Goal: Task Accomplishment & Management: Use online tool/utility

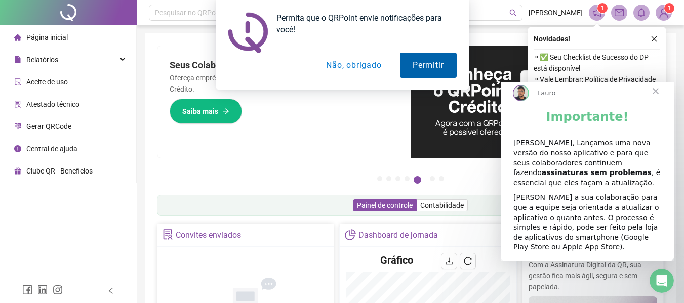
click at [424, 65] on button "Permitir" at bounding box center [428, 65] width 56 height 25
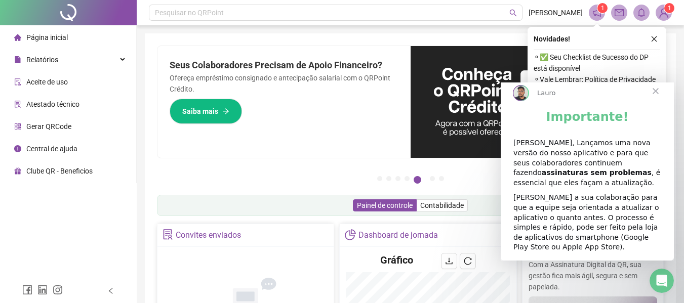
click at [659, 99] on span "Fechar" at bounding box center [655, 91] width 36 height 36
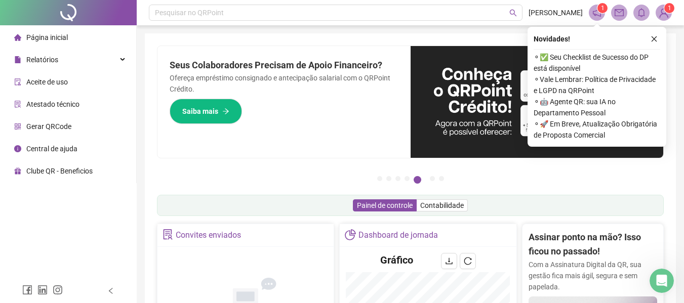
click at [653, 43] on button "button" at bounding box center [654, 39] width 12 height 12
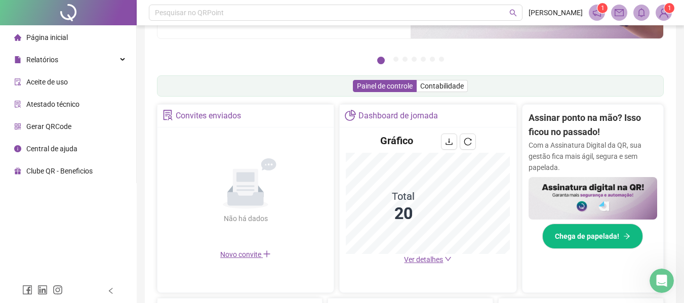
scroll to position [101, 0]
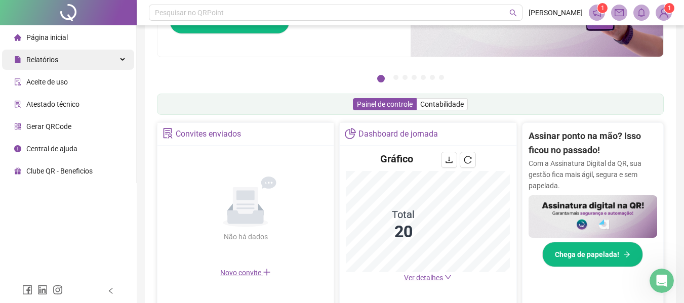
click at [59, 61] on div "Relatórios" at bounding box center [68, 60] width 132 height 20
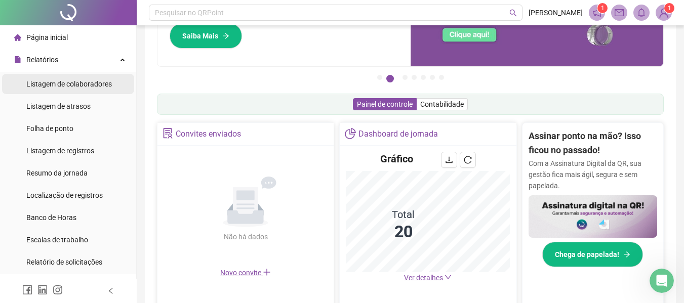
click at [76, 85] on span "Listagem de colaboradores" at bounding box center [69, 84] width 86 height 8
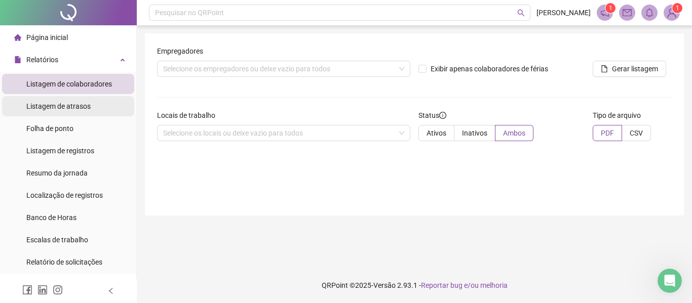
click at [50, 110] on span "Listagem de atrasos" at bounding box center [58, 106] width 64 height 8
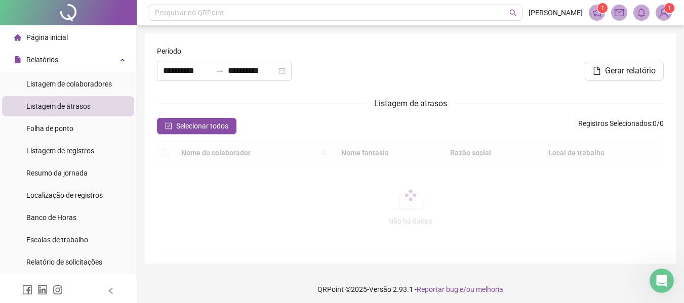
type input "**********"
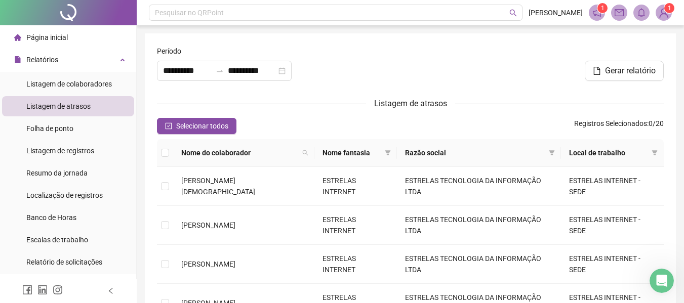
click at [662, 16] on img at bounding box center [663, 12] width 15 height 15
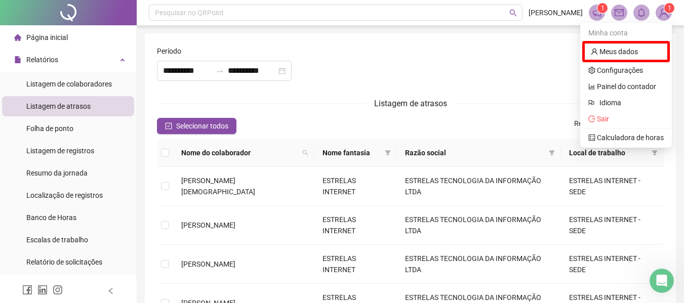
click at [602, 15] on span at bounding box center [597, 13] width 16 height 16
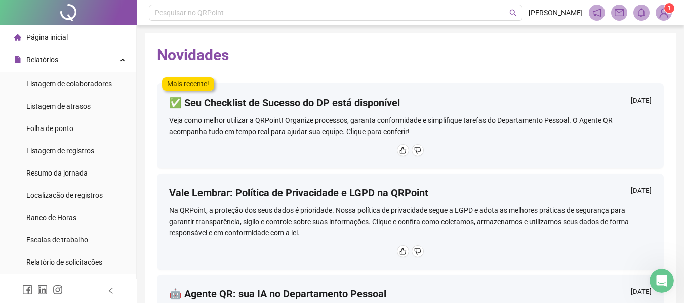
click at [61, 40] on span "Página inicial" at bounding box center [47, 37] width 42 height 8
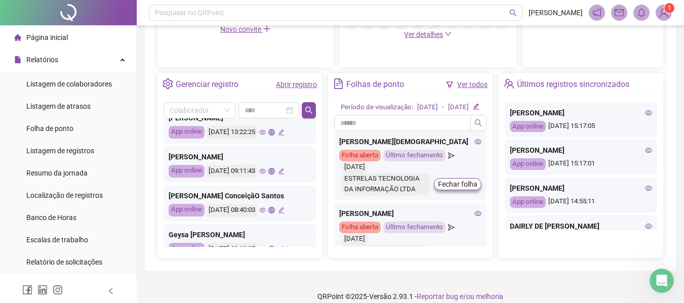
scroll to position [476, 0]
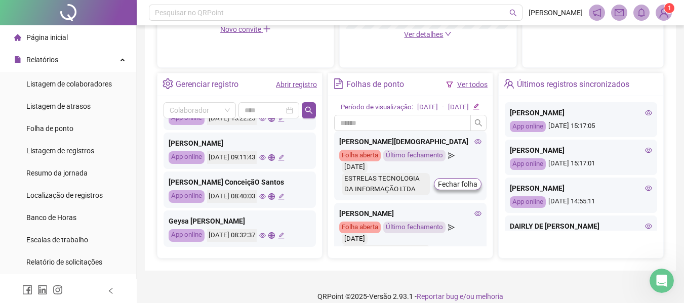
drag, startPoint x: 314, startPoint y: 136, endPoint x: 304, endPoint y: 245, distance: 109.3
click at [304, 245] on div "Colaborador Últimos registros sincronizados [PERSON_NAME] App online [DATE] 15:…" at bounding box center [239, 177] width 165 height 162
click at [266, 236] on icon "eye" at bounding box center [262, 235] width 7 height 5
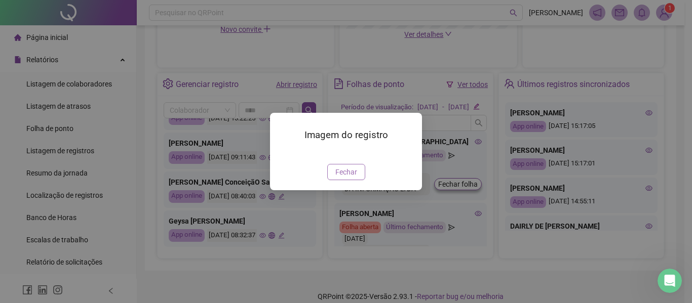
click at [338, 178] on span "Fechar" at bounding box center [346, 172] width 22 height 11
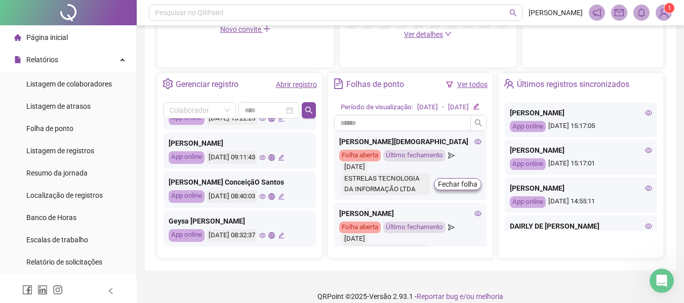
click at [285, 236] on icon "edit" at bounding box center [281, 235] width 7 height 7
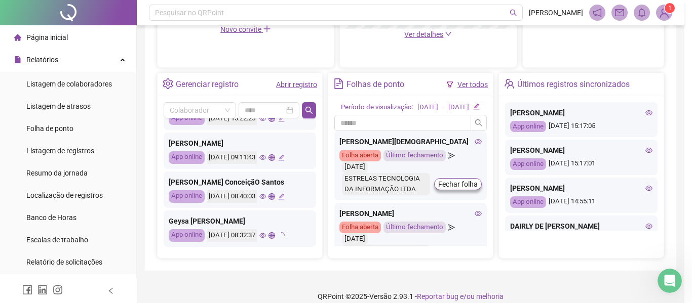
type input "**********"
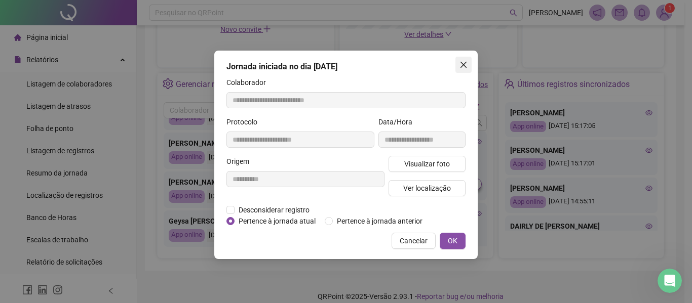
click at [459, 62] on icon "close" at bounding box center [463, 65] width 8 height 8
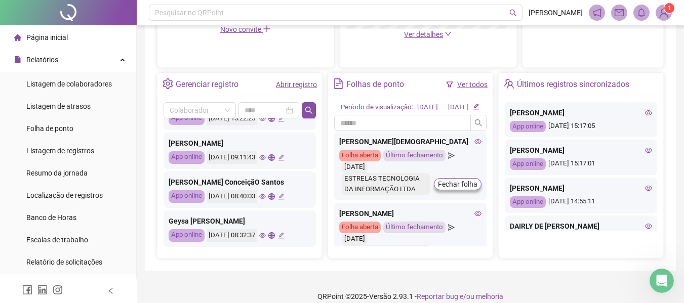
click at [275, 236] on icon "global" at bounding box center [271, 235] width 7 height 7
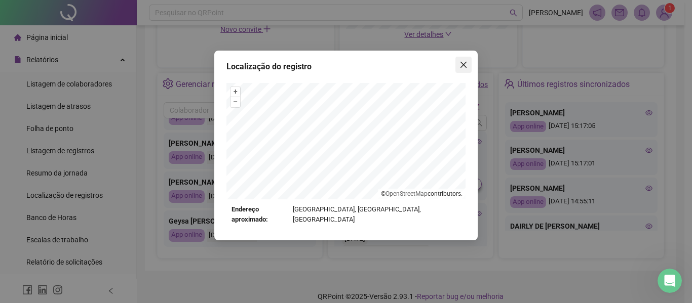
click at [465, 62] on icon "close" at bounding box center [463, 65] width 8 height 8
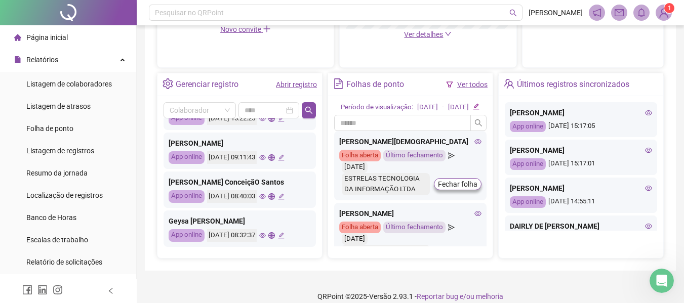
click at [275, 197] on icon "global" at bounding box center [271, 196] width 7 height 7
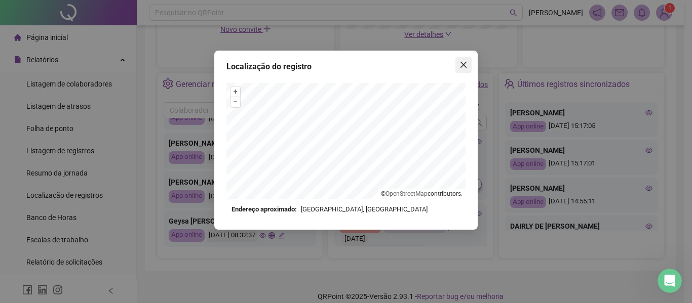
click at [468, 65] on span "Close" at bounding box center [463, 65] width 16 height 8
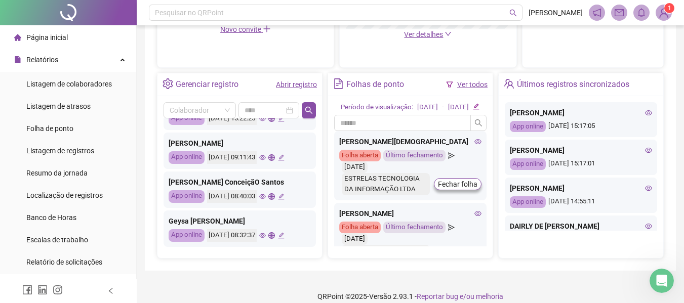
click at [275, 197] on icon "global" at bounding box center [271, 196] width 7 height 7
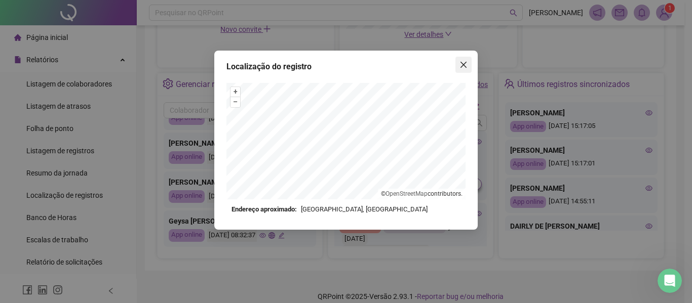
click at [464, 63] on icon "close" at bounding box center [463, 65] width 8 height 8
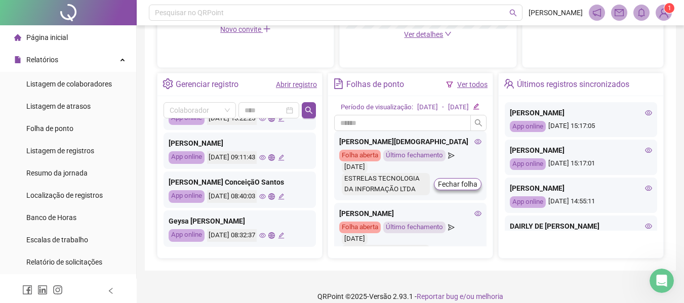
click at [275, 158] on icon "global" at bounding box center [271, 157] width 7 height 7
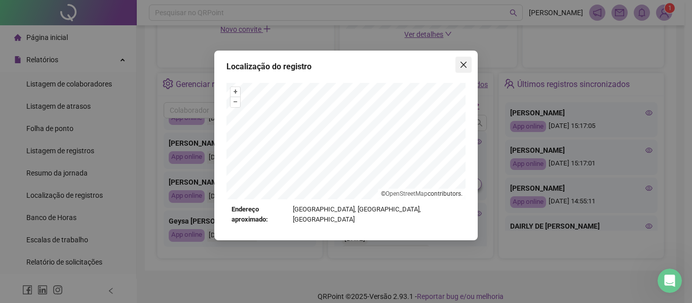
click at [459, 67] on icon "close" at bounding box center [463, 65] width 8 height 8
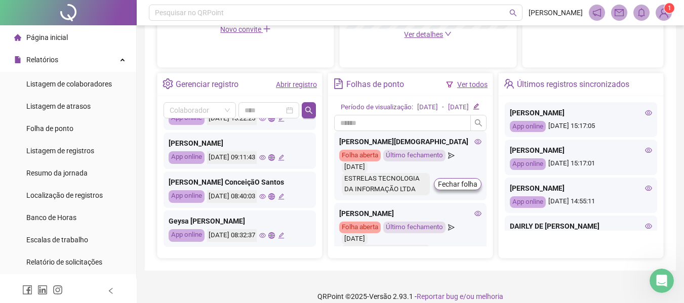
scroll to position [426, 0]
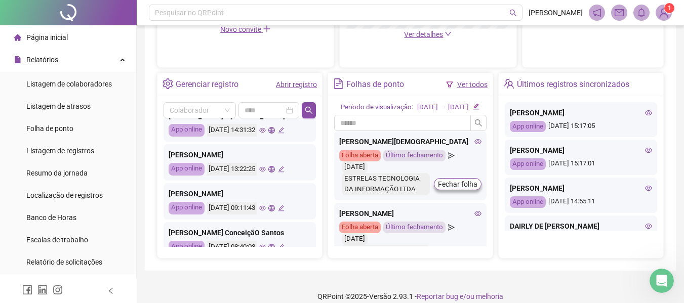
click at [275, 171] on icon "global" at bounding box center [271, 169] width 7 height 7
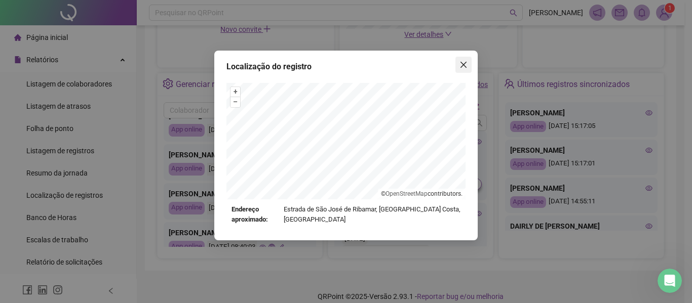
click at [465, 64] on icon "close" at bounding box center [463, 65] width 8 height 8
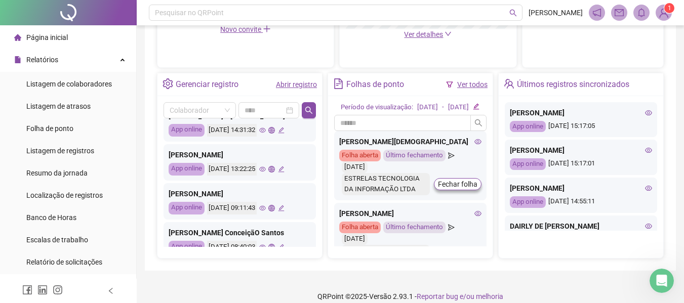
click at [275, 170] on icon "global" at bounding box center [271, 169] width 7 height 7
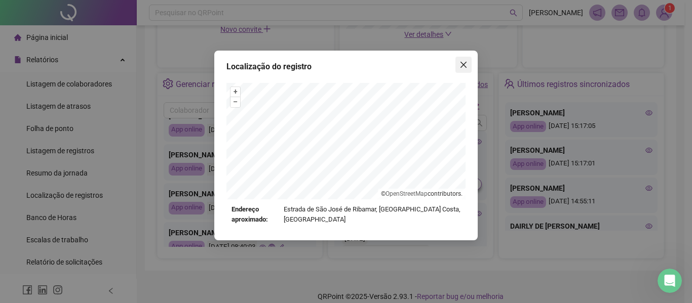
click at [464, 67] on icon "close" at bounding box center [463, 65] width 8 height 8
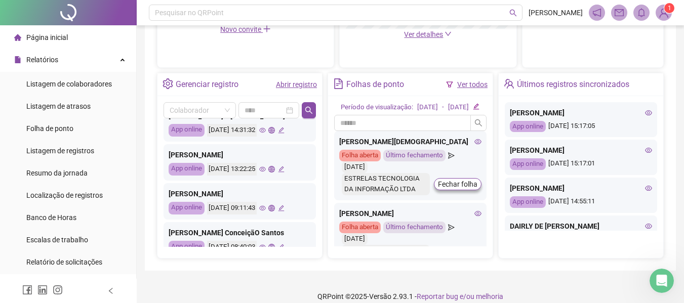
scroll to position [375, 0]
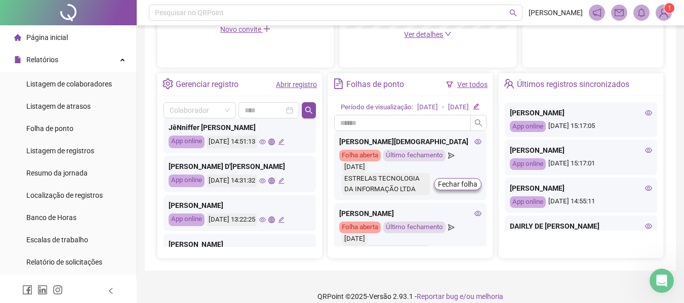
click at [275, 180] on icon "global" at bounding box center [271, 181] width 7 height 7
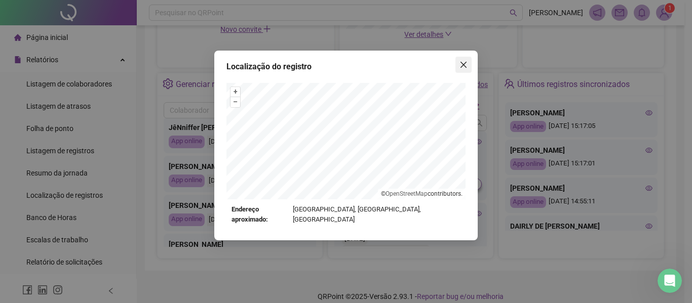
click at [463, 66] on icon "close" at bounding box center [463, 65] width 8 height 8
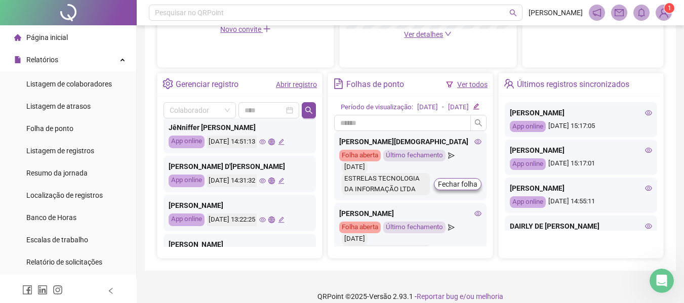
click at [275, 142] on icon "global" at bounding box center [271, 142] width 7 height 7
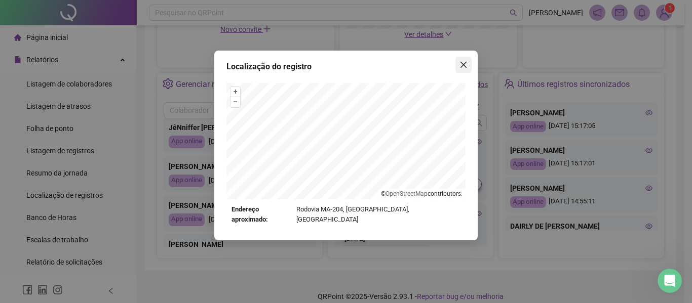
click at [465, 64] on icon "close" at bounding box center [463, 65] width 8 height 8
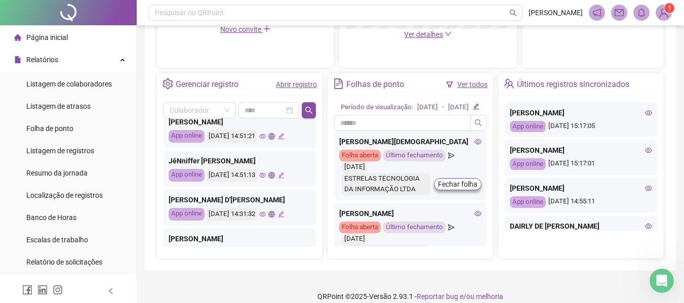
scroll to position [325, 0]
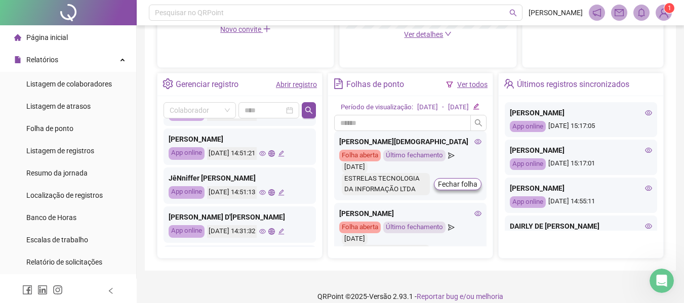
click at [275, 153] on icon "global" at bounding box center [271, 153] width 7 height 7
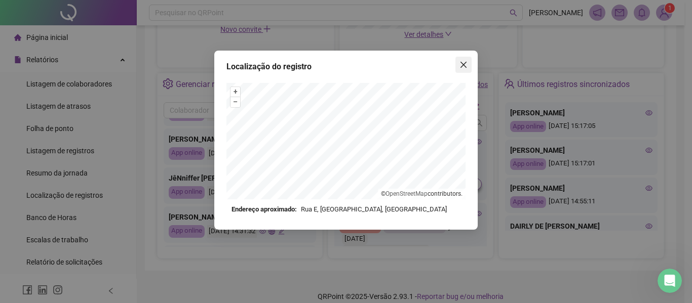
click at [465, 67] on icon "close" at bounding box center [463, 65] width 6 height 6
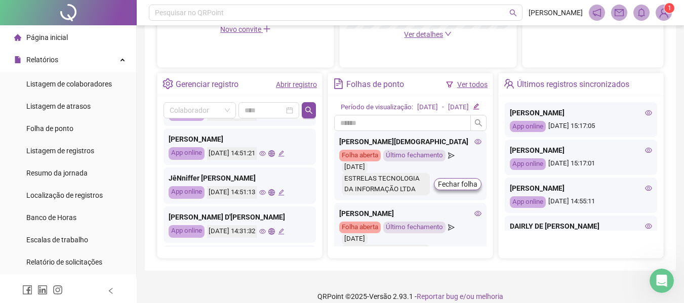
scroll to position [274, 0]
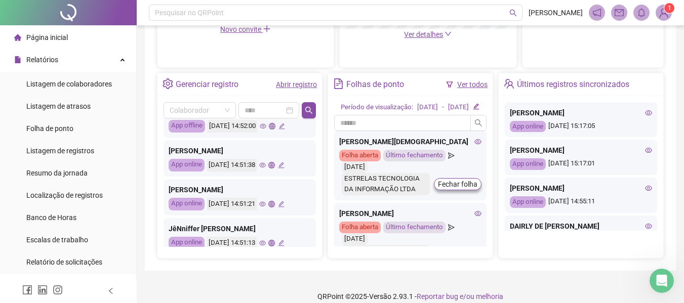
click at [275, 165] on icon "global" at bounding box center [271, 165] width 7 height 7
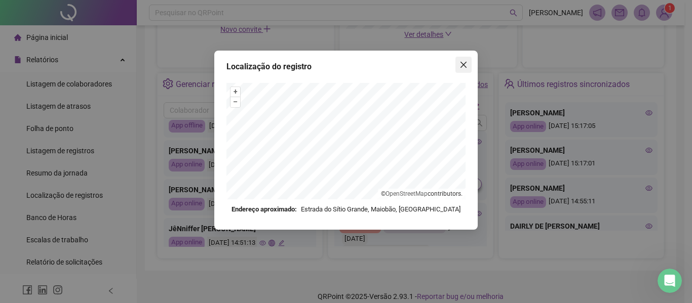
click at [464, 65] on icon "close" at bounding box center [463, 65] width 8 height 8
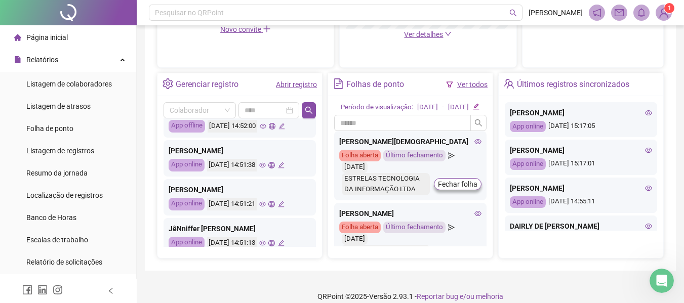
scroll to position [476, 0]
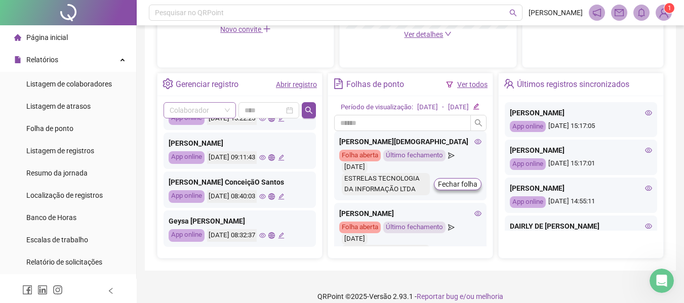
click at [227, 112] on span at bounding box center [200, 110] width 60 height 15
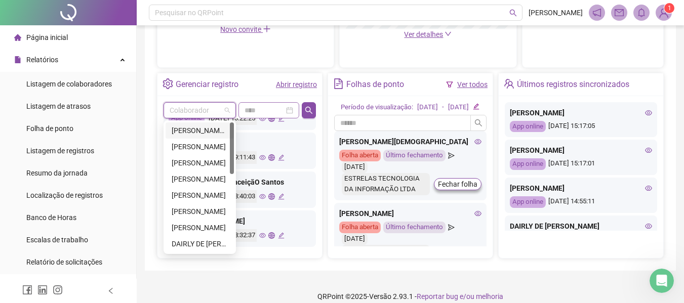
drag, startPoint x: 227, startPoint y: 109, endPoint x: 263, endPoint y: 109, distance: 36.5
click at [227, 109] on span at bounding box center [200, 110] width 60 height 15
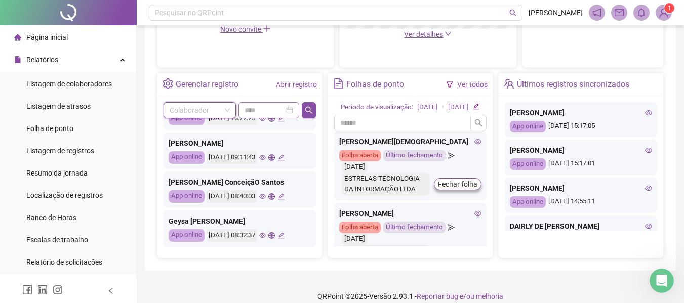
click at [291, 111] on div at bounding box center [269, 110] width 49 height 11
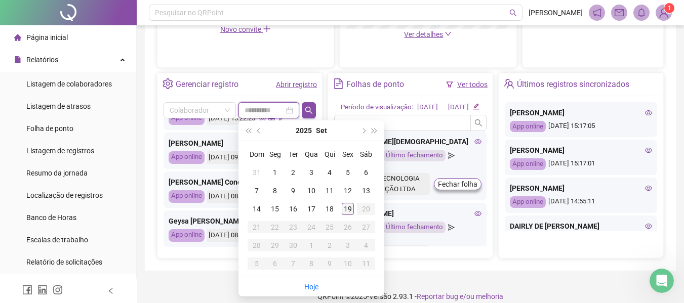
type input "**********"
click at [349, 209] on div "19" at bounding box center [348, 209] width 12 height 12
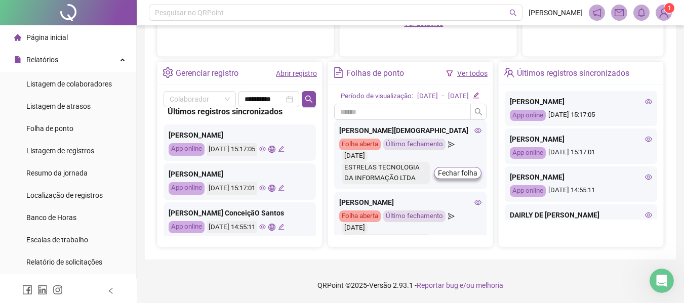
scroll to position [0, 0]
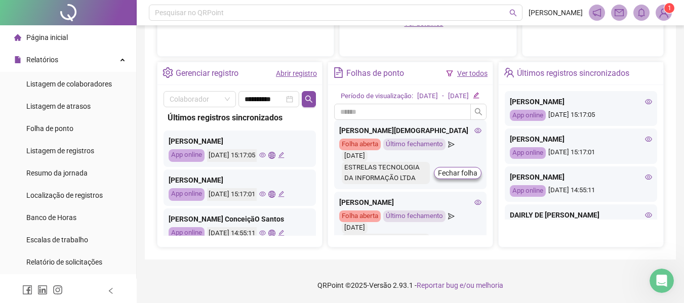
click at [291, 69] on link "Abrir registro" at bounding box center [296, 73] width 41 height 8
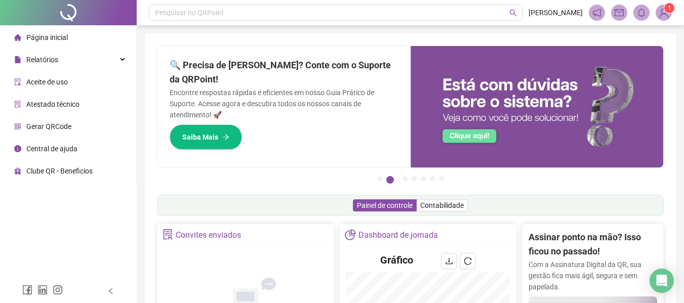
click at [52, 36] on span "Página inicial" at bounding box center [47, 37] width 42 height 8
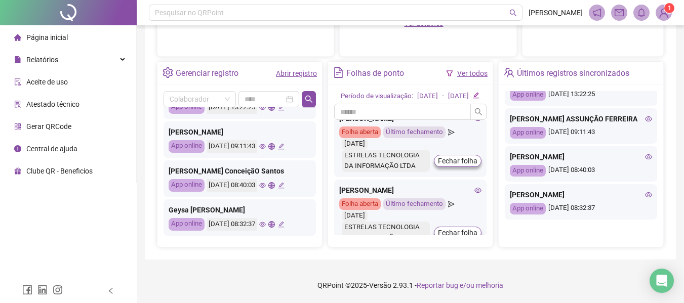
scroll to position [315, 0]
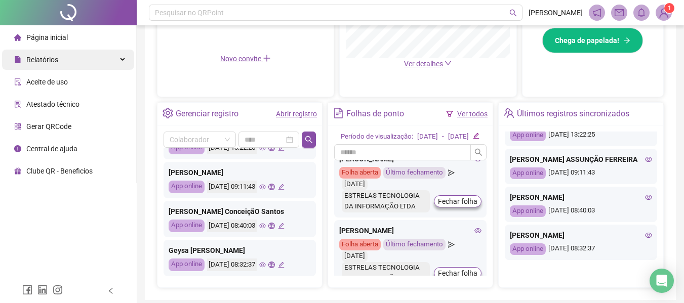
click at [117, 58] on div "Relatórios" at bounding box center [68, 60] width 132 height 20
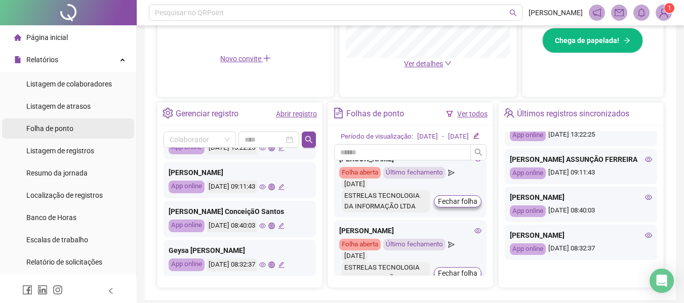
click at [63, 128] on span "Folha de ponto" at bounding box center [49, 129] width 47 height 8
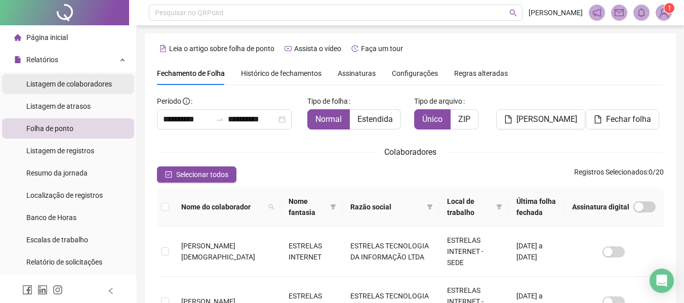
click at [74, 80] on span "Listagem de colaboradores" at bounding box center [69, 84] width 86 height 8
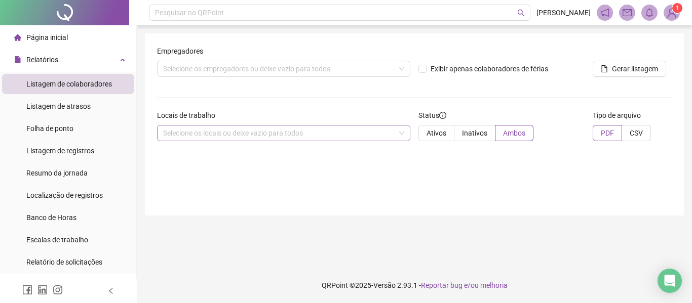
click at [234, 130] on div "Selecione os locais ou deixe vazio para todos" at bounding box center [283, 133] width 253 height 16
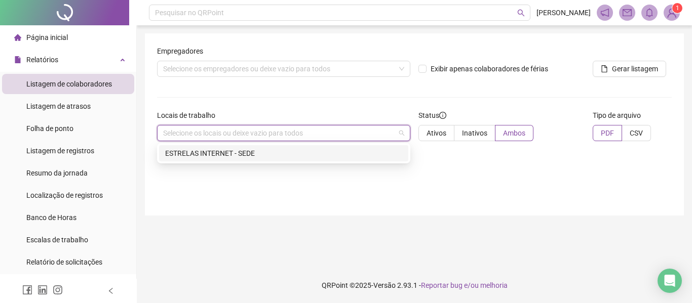
click at [233, 148] on div "ESTRELAS INTERNET - SEDE" at bounding box center [283, 153] width 237 height 11
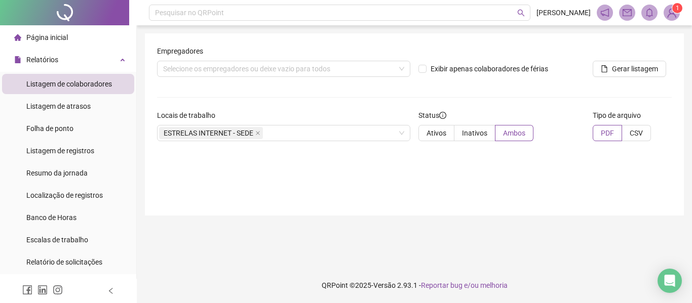
click at [493, 181] on div "Empregadores Selecione os empregadores ou deixe vazio para todos Exibir apenas …" at bounding box center [414, 124] width 539 height 182
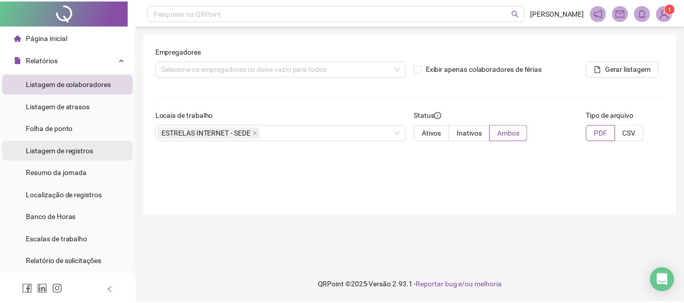
scroll to position [85, 0]
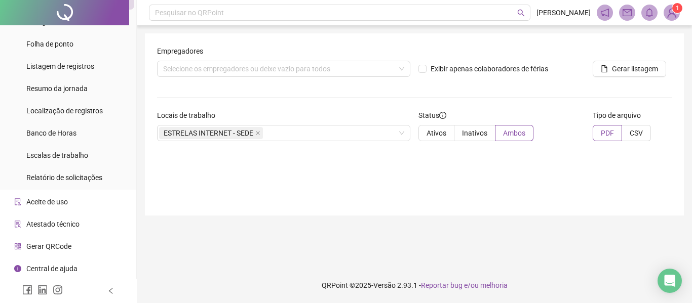
click at [69, 270] on span "Central de ajuda" at bounding box center [51, 269] width 51 height 8
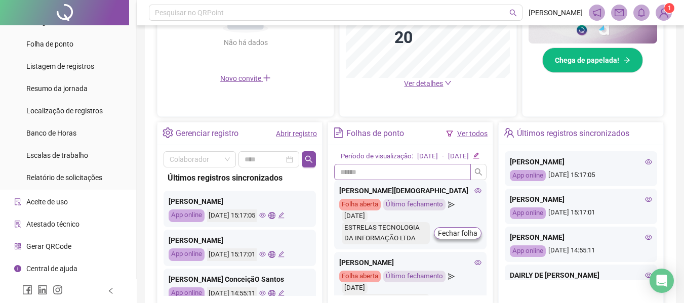
scroll to position [304, 0]
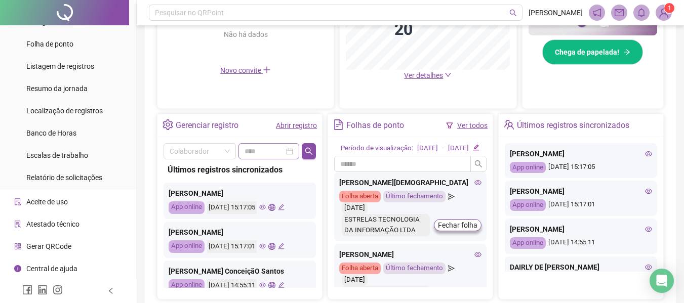
click at [292, 151] on div at bounding box center [269, 151] width 49 height 11
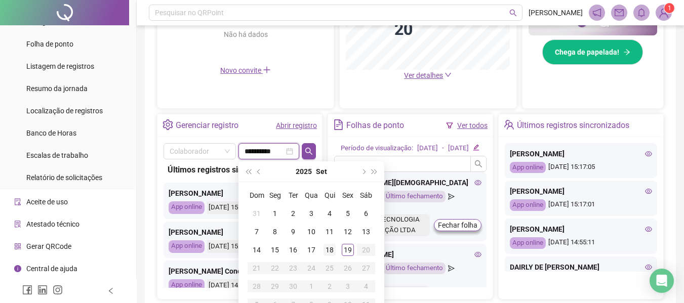
type input "**********"
click at [345, 250] on div "19" at bounding box center [348, 250] width 12 height 12
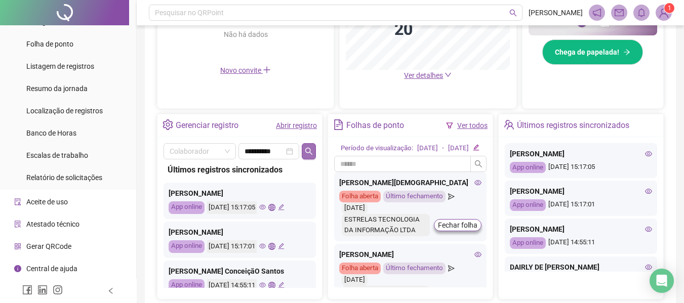
click at [312, 153] on icon "search" at bounding box center [309, 151] width 8 height 8
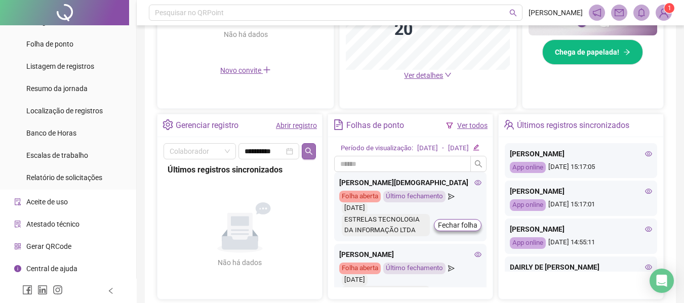
click at [312, 153] on icon "search" at bounding box center [309, 151] width 8 height 8
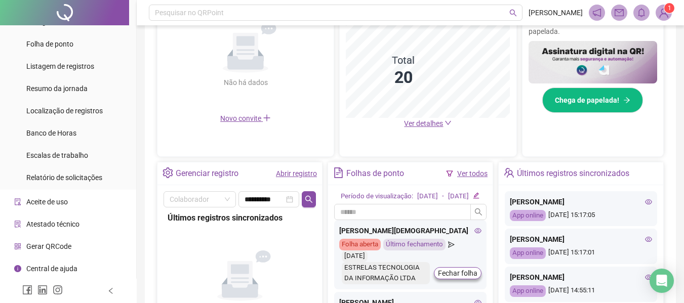
scroll to position [253, 0]
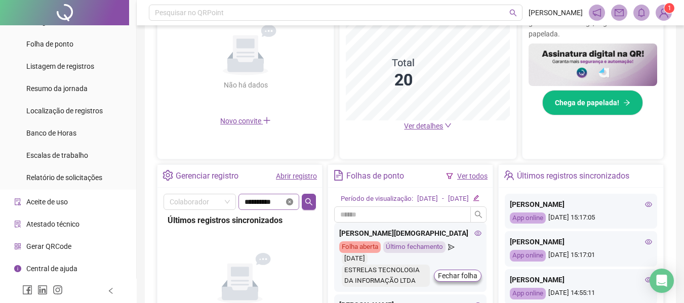
click at [289, 200] on icon "close-circle" at bounding box center [289, 201] width 7 height 7
click at [305, 201] on icon "search" at bounding box center [309, 202] width 8 height 8
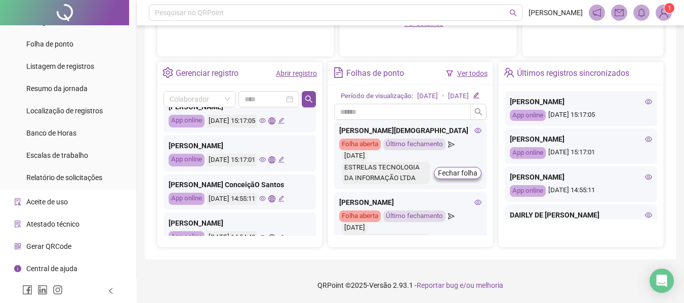
scroll to position [51, 0]
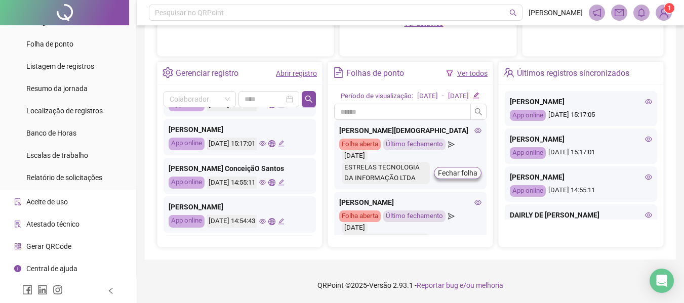
click at [285, 179] on icon "edit" at bounding box center [281, 182] width 7 height 7
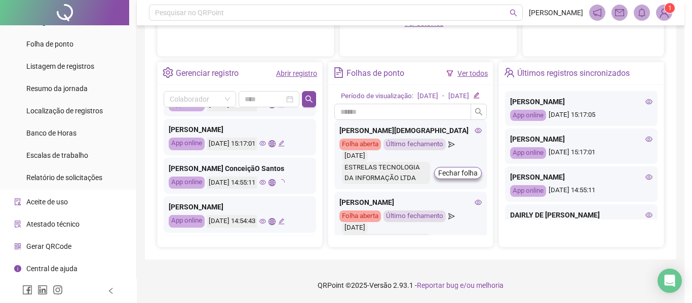
type input "**********"
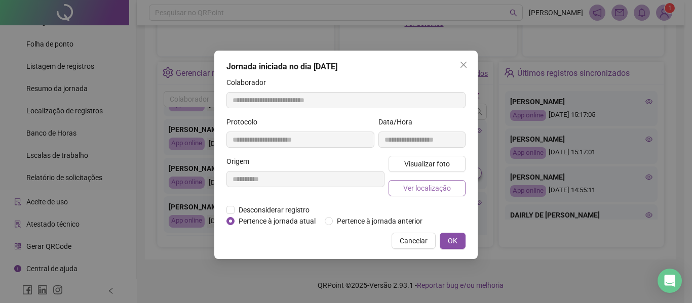
click at [442, 184] on span "Ver localização" at bounding box center [427, 188] width 48 height 11
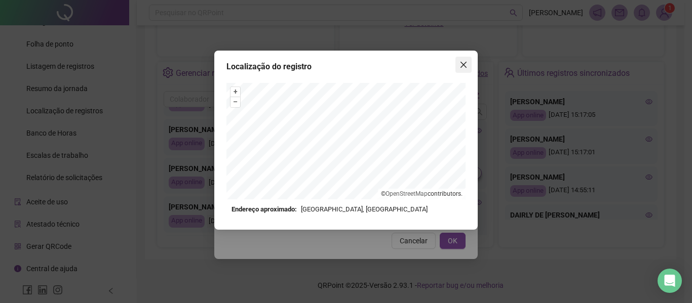
click at [466, 64] on icon "close" at bounding box center [463, 65] width 8 height 8
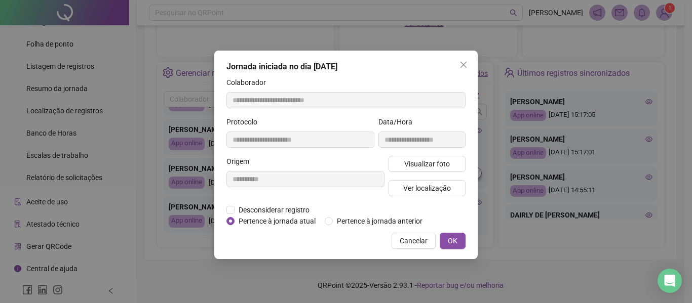
click at [466, 64] on icon "close" at bounding box center [463, 65] width 8 height 8
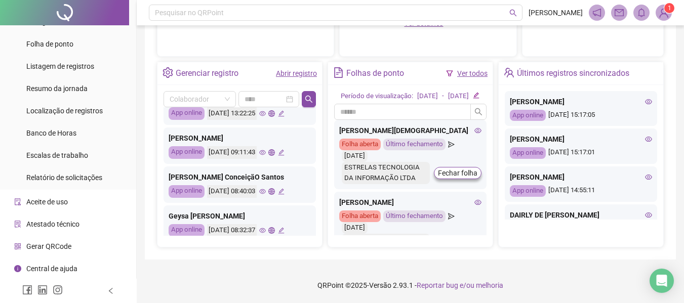
scroll to position [476, 0]
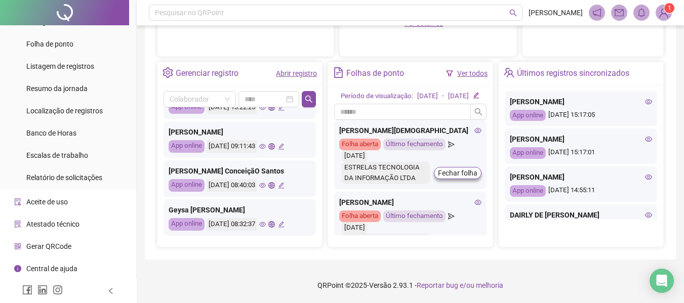
click at [286, 94] on div at bounding box center [269, 99] width 49 height 11
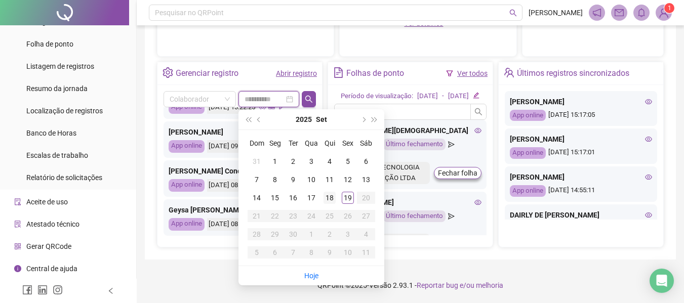
type input "**********"
click at [332, 192] on div "18" at bounding box center [330, 198] width 12 height 12
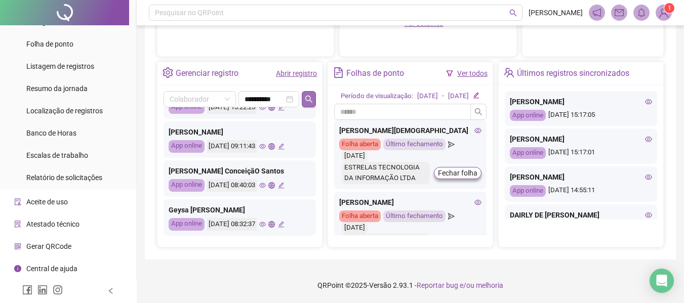
click at [305, 95] on icon "search" at bounding box center [309, 99] width 8 height 8
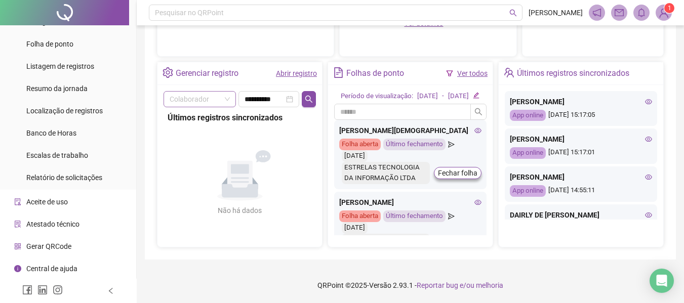
click at [226, 92] on span at bounding box center [200, 99] width 60 height 15
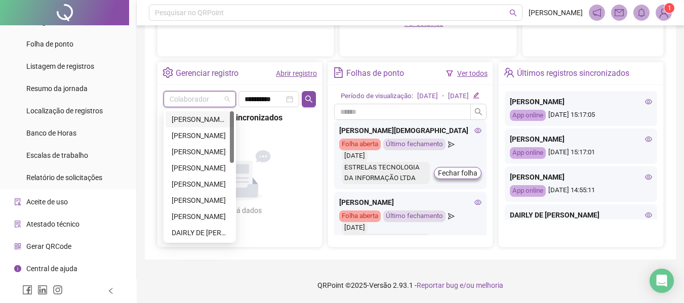
click at [209, 114] on div "[PERSON_NAME][DEMOGRAPHIC_DATA]" at bounding box center [200, 119] width 56 height 11
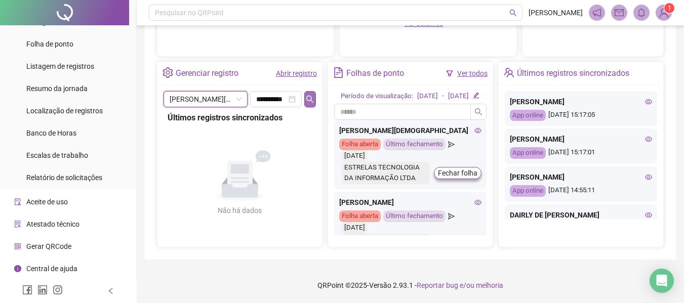
click at [309, 95] on icon "search" at bounding box center [310, 99] width 8 height 8
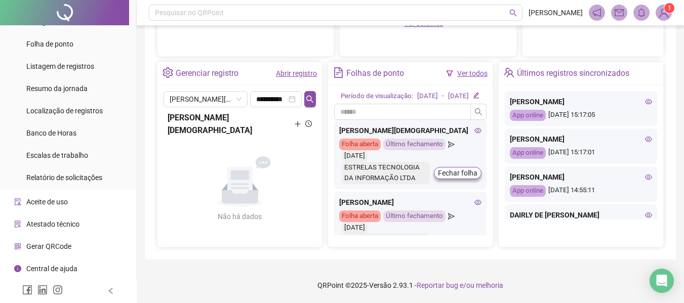
click at [296, 120] on icon "plus" at bounding box center [297, 123] width 7 height 7
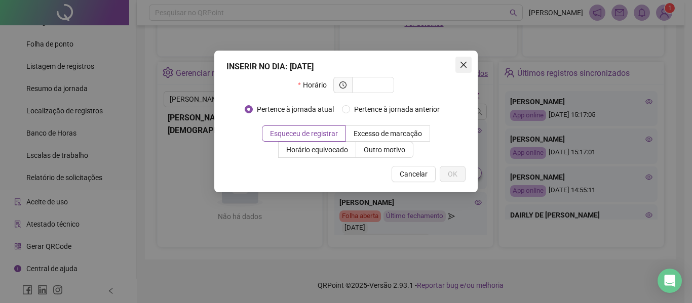
click at [465, 61] on icon "close" at bounding box center [463, 65] width 8 height 8
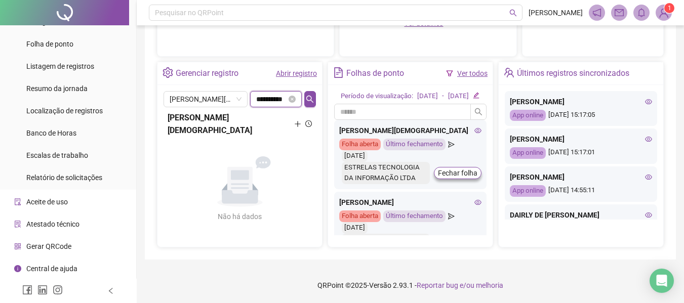
click at [267, 94] on input "**********" at bounding box center [271, 99] width 30 height 11
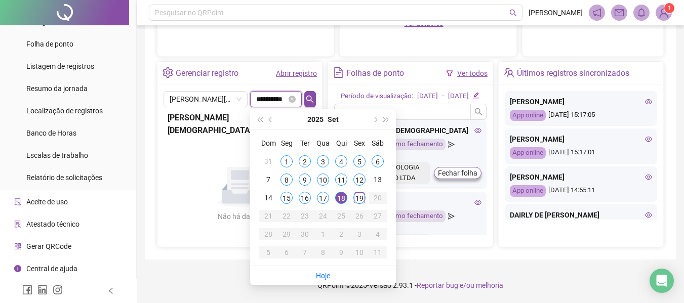
click at [265, 94] on input "**********" at bounding box center [271, 99] width 30 height 11
click at [320, 71] on div "Gerenciar registro Abrir registro" at bounding box center [239, 73] width 165 height 23
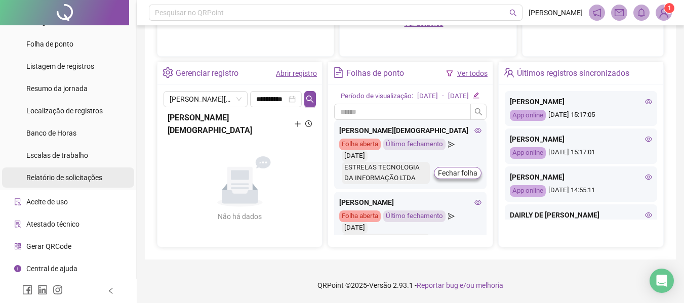
scroll to position [0, 0]
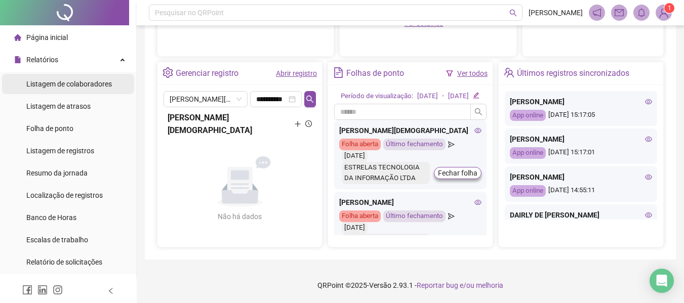
click at [63, 80] on span "Listagem de colaboradores" at bounding box center [69, 84] width 86 height 8
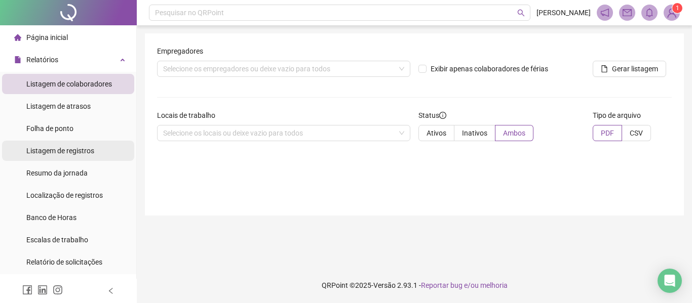
click at [63, 150] on span "Listagem de registros" at bounding box center [60, 151] width 68 height 8
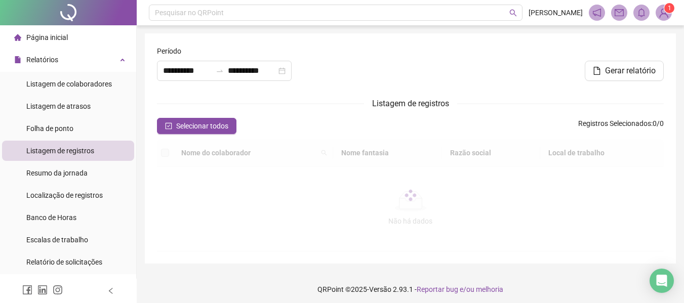
type input "**********"
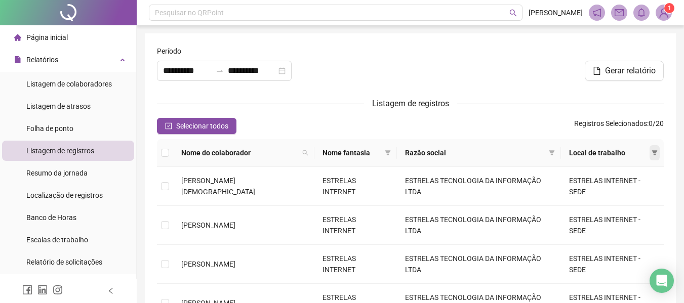
click at [653, 152] on icon "filter" at bounding box center [655, 152] width 6 height 5
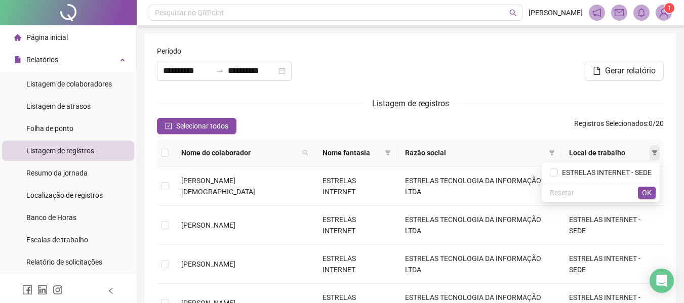
click at [653, 152] on icon "filter" at bounding box center [655, 152] width 6 height 5
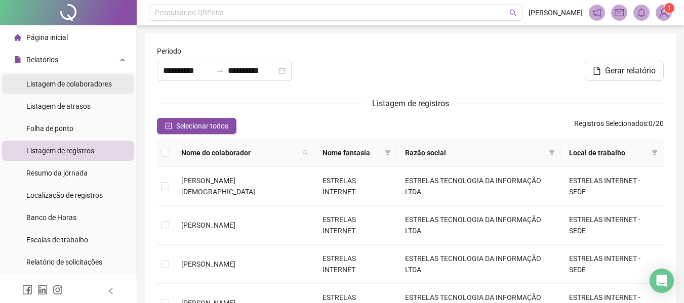
click at [56, 84] on span "Listagem de colaboradores" at bounding box center [69, 84] width 86 height 8
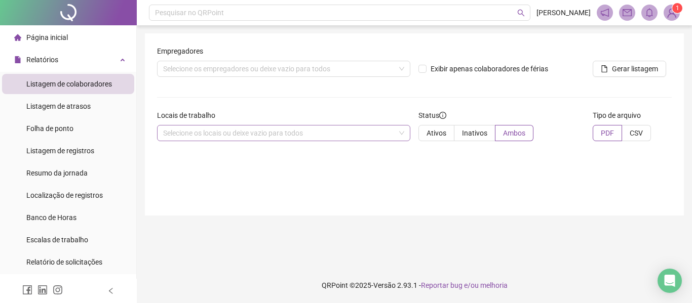
click at [363, 139] on div "Selecione os locais ou deixe vazio para todos" at bounding box center [283, 133] width 253 height 16
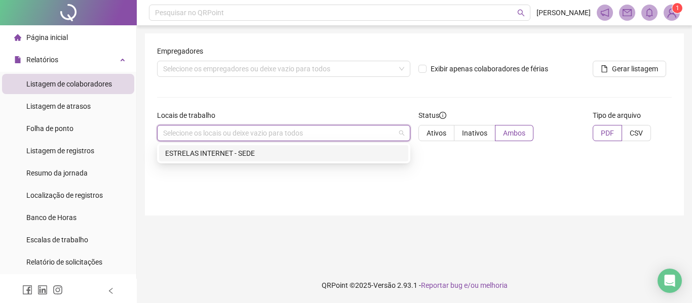
click at [310, 155] on div "ESTRELAS INTERNET - SEDE" at bounding box center [283, 153] width 237 height 11
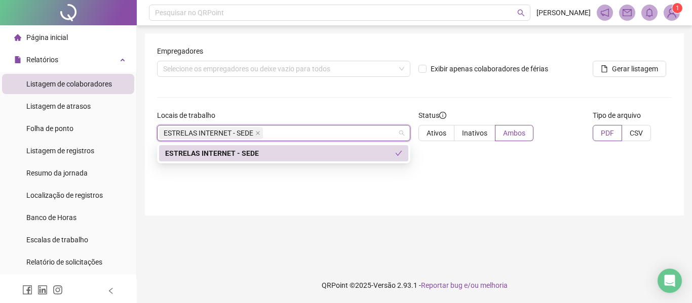
click at [254, 155] on div "ESTRELAS INTERNET - SEDE" at bounding box center [280, 153] width 230 height 11
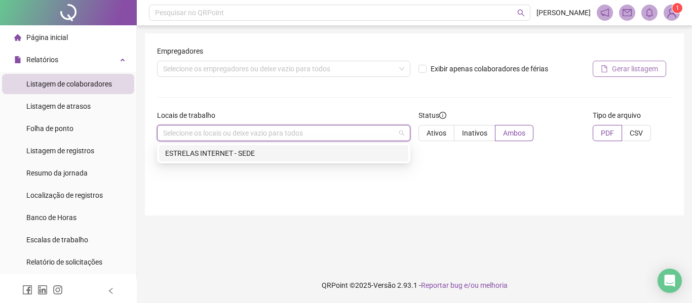
click at [633, 64] on span "Gerar listagem" at bounding box center [635, 68] width 46 height 11
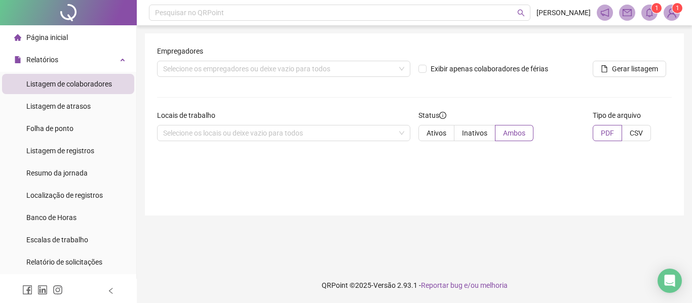
click at [65, 43] on div "Página inicial" at bounding box center [41, 37] width 54 height 20
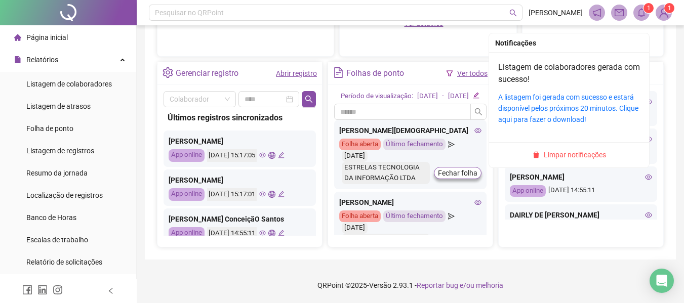
click at [636, 13] on span at bounding box center [641, 13] width 16 height 16
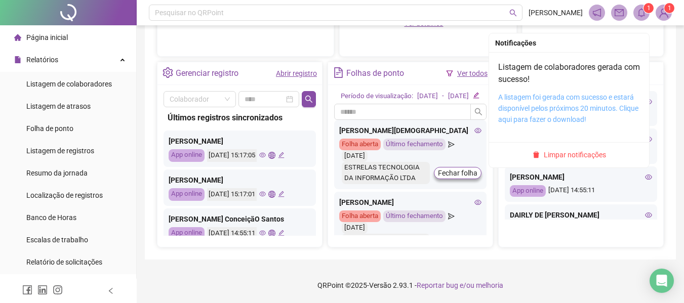
click at [544, 99] on link "A listagem foi gerada com sucesso e estará disponível pelos próximos 20 minutos…" at bounding box center [568, 108] width 140 height 30
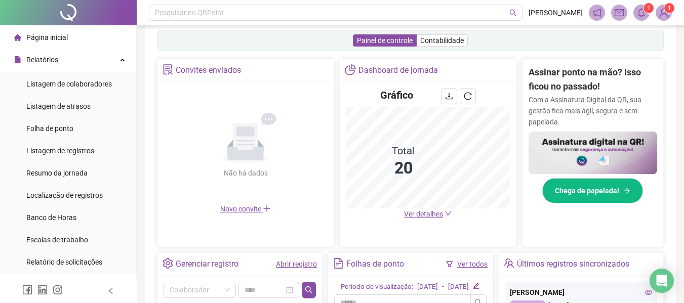
scroll to position [164, 0]
